Goal: Information Seeking & Learning: Learn about a topic

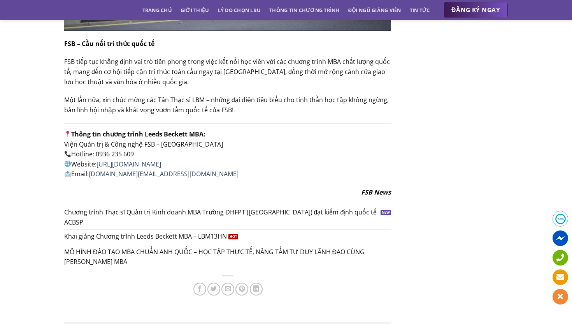
scroll to position [1564, 0]
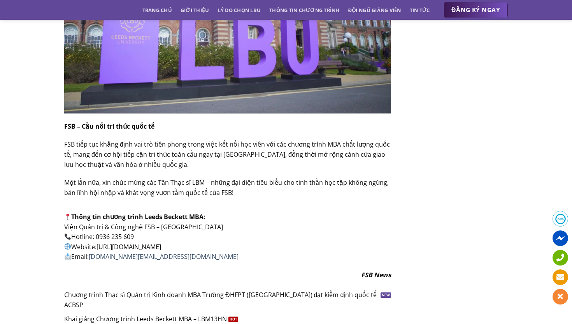
click at [161, 242] on link "https://lbu.fsb.edu.vn/mba/" at bounding box center [129, 246] width 65 height 9
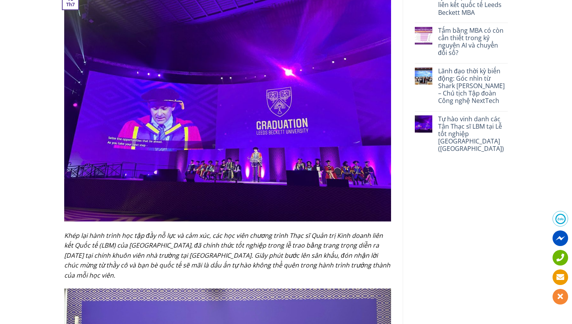
scroll to position [0, 0]
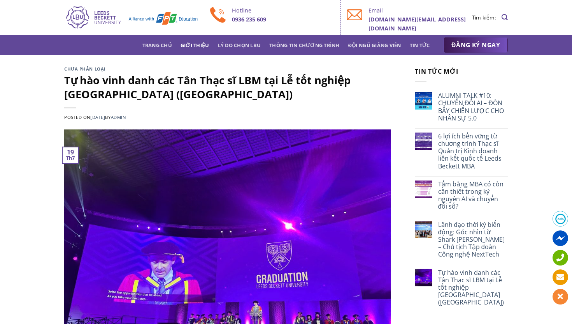
click at [186, 46] on link "Giới thiệu" at bounding box center [195, 45] width 29 height 14
click at [162, 42] on link "Trang chủ" at bounding box center [157, 45] width 30 height 14
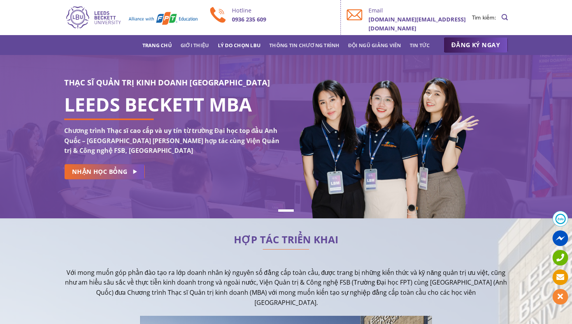
click at [250, 51] on link "Lý do chọn LBU" at bounding box center [239, 45] width 43 height 14
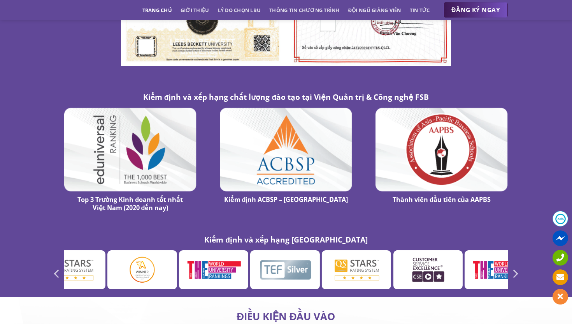
scroll to position [4255, 0]
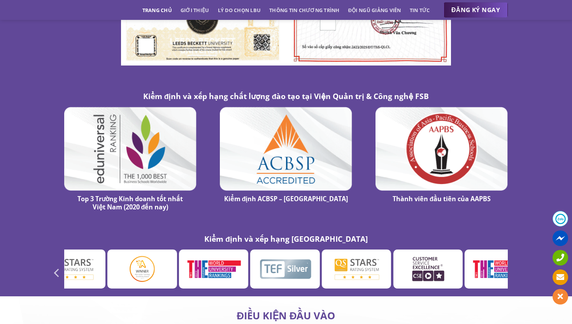
click at [517, 266] on icon "Next" at bounding box center [515, 273] width 14 height 14
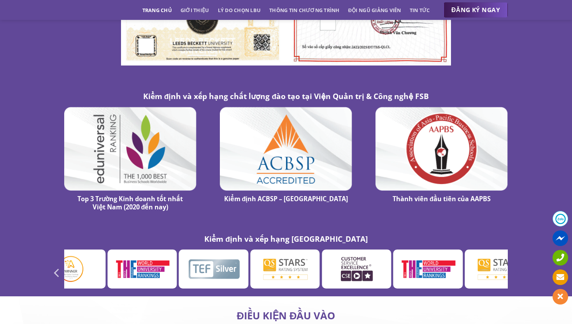
click at [517, 266] on icon "Next" at bounding box center [515, 273] width 14 height 14
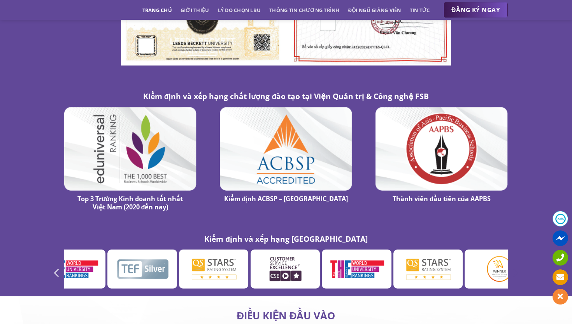
click at [517, 266] on icon "Next" at bounding box center [515, 273] width 14 height 14
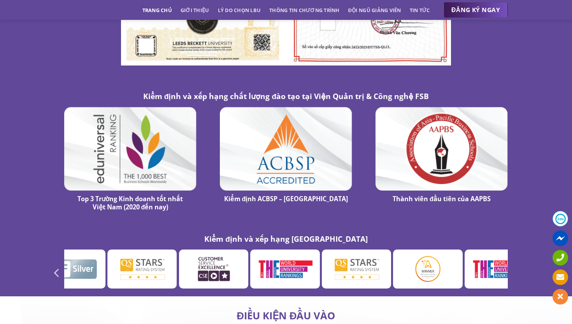
click at [519, 266] on icon "Next" at bounding box center [515, 273] width 14 height 14
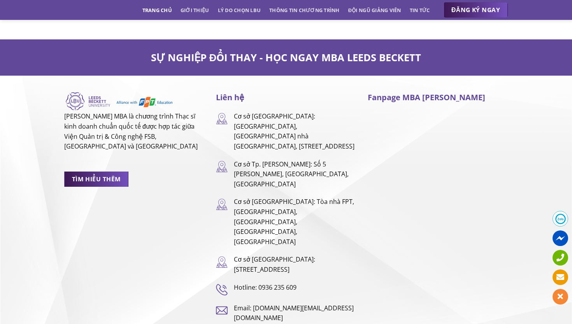
scroll to position [5104, 0]
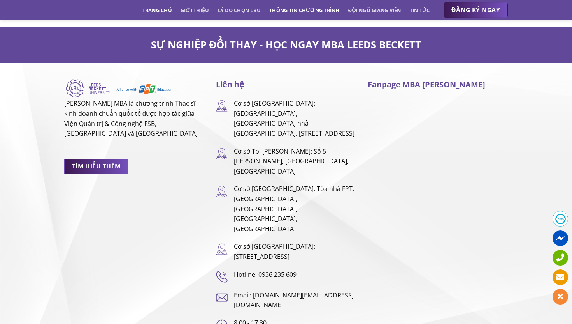
click at [322, 16] on link "Thông tin chương trình" at bounding box center [304, 10] width 70 height 14
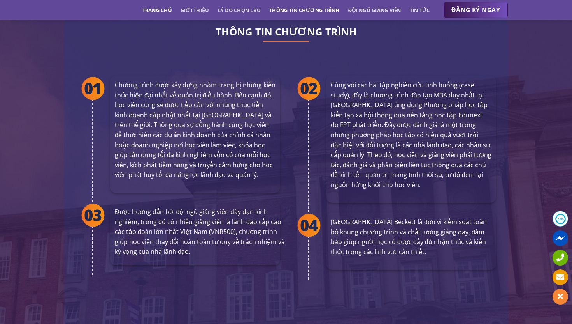
scroll to position [1417, 0]
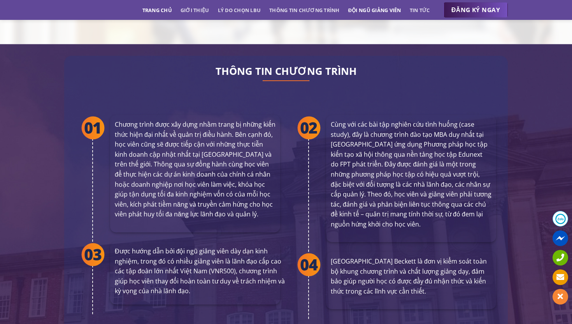
click at [385, 8] on link "Đội ngũ giảng viên" at bounding box center [374, 10] width 53 height 14
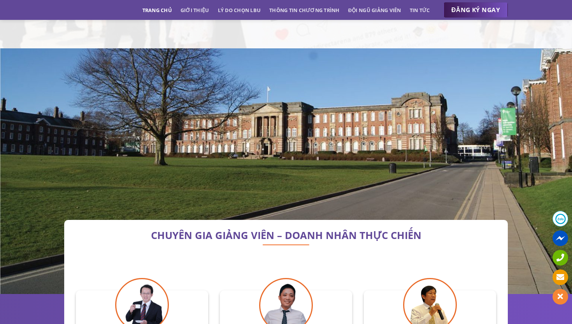
scroll to position [2227, 0]
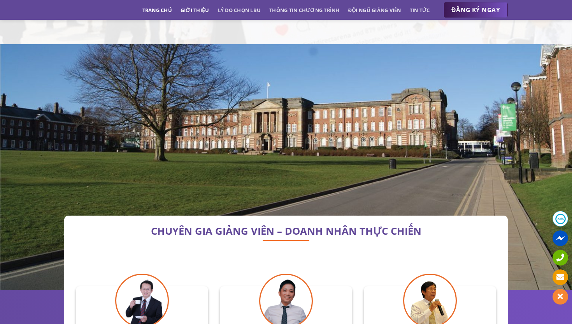
click at [193, 13] on link "Giới thiệu" at bounding box center [195, 10] width 29 height 14
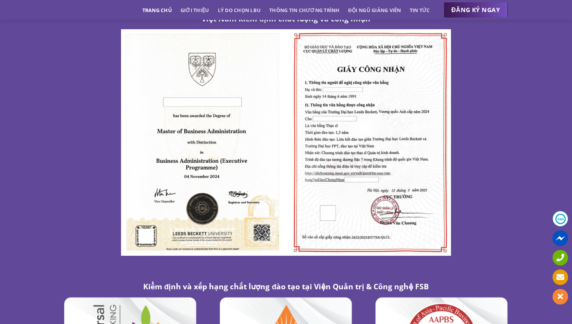
scroll to position [4070, 0]
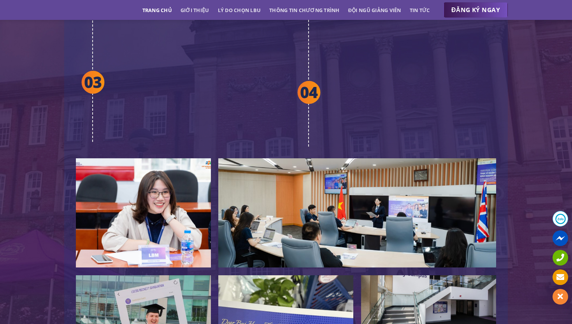
scroll to position [1680, 0]
